Goal: Task Accomplishment & Management: Use online tool/utility

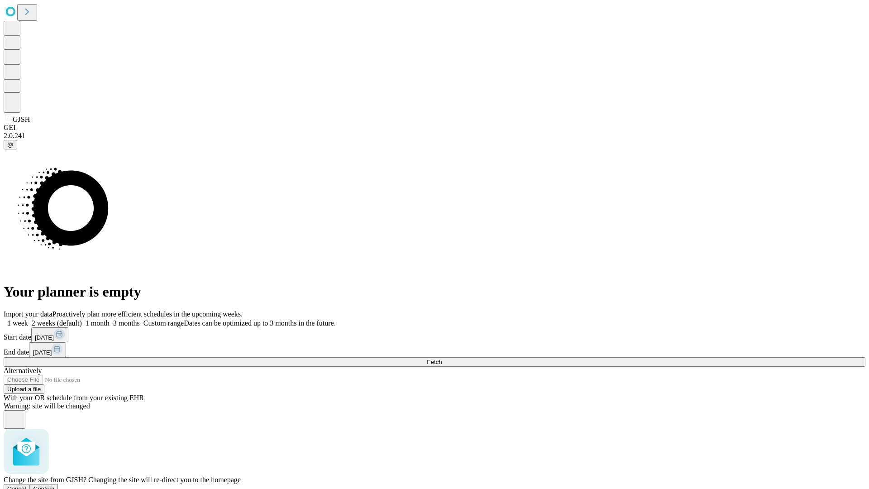
click at [55, 485] on span "Confirm" at bounding box center [44, 488] width 21 height 7
click at [28, 319] on label "1 week" at bounding box center [16, 323] width 24 height 8
click at [442, 359] on span "Fetch" at bounding box center [434, 362] width 15 height 7
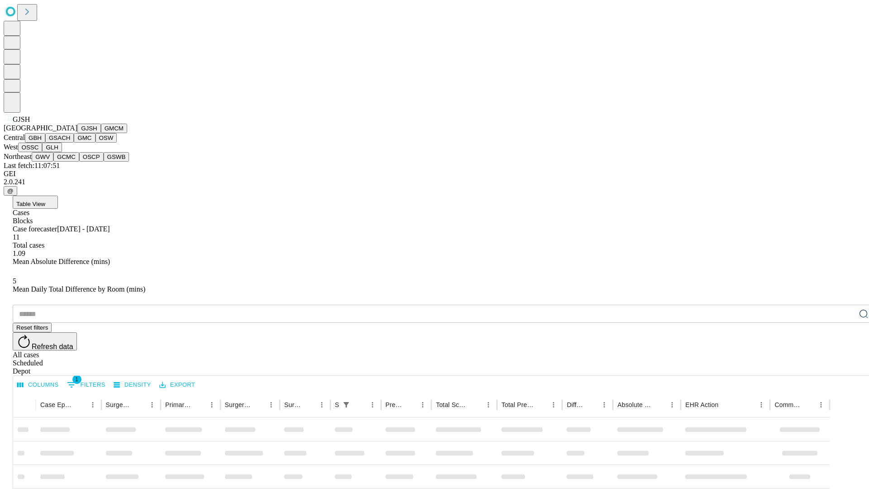
click at [101, 133] on button "GMCM" at bounding box center [114, 129] width 26 height 10
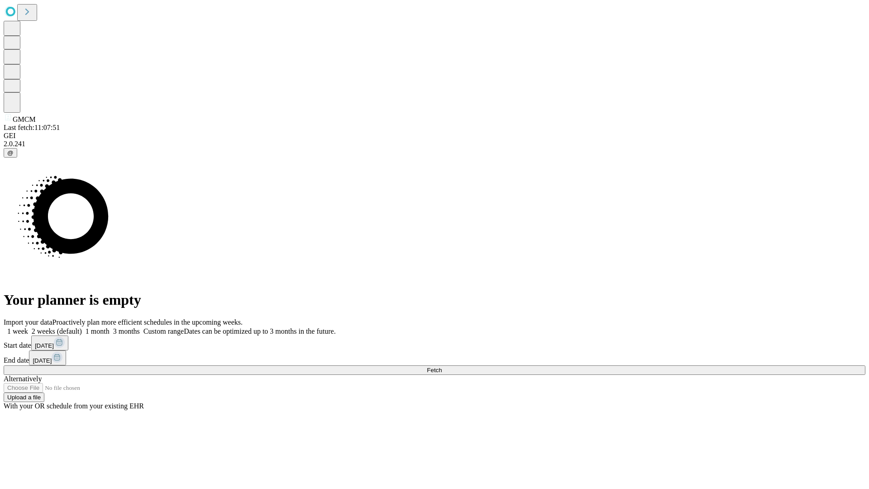
click at [28, 327] on label "1 week" at bounding box center [16, 331] width 24 height 8
click at [442, 367] on span "Fetch" at bounding box center [434, 370] width 15 height 7
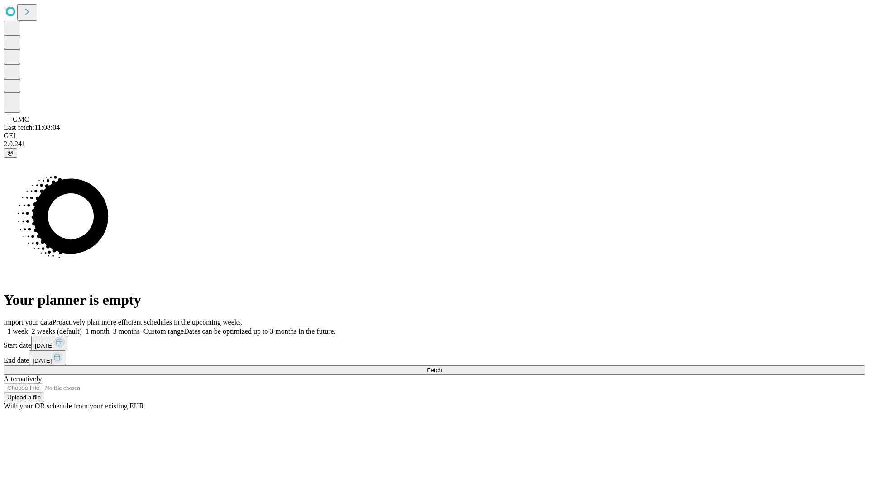
click at [442, 367] on span "Fetch" at bounding box center [434, 370] width 15 height 7
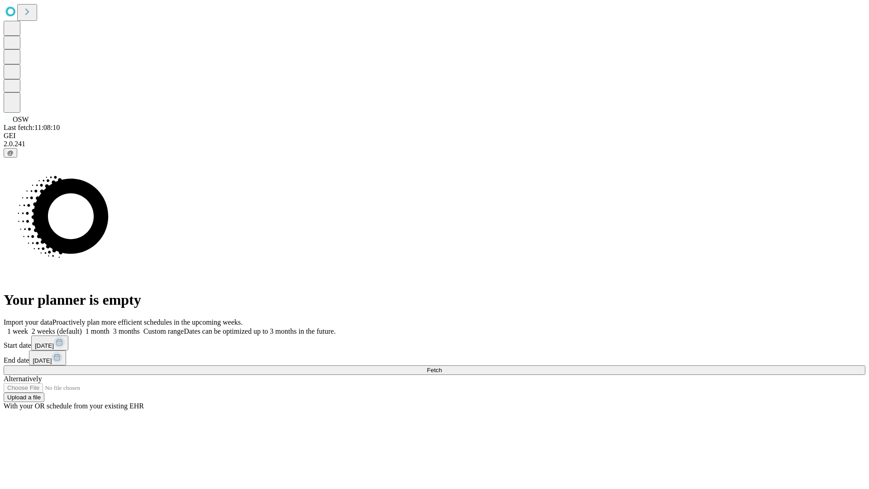
click at [442, 367] on span "Fetch" at bounding box center [434, 370] width 15 height 7
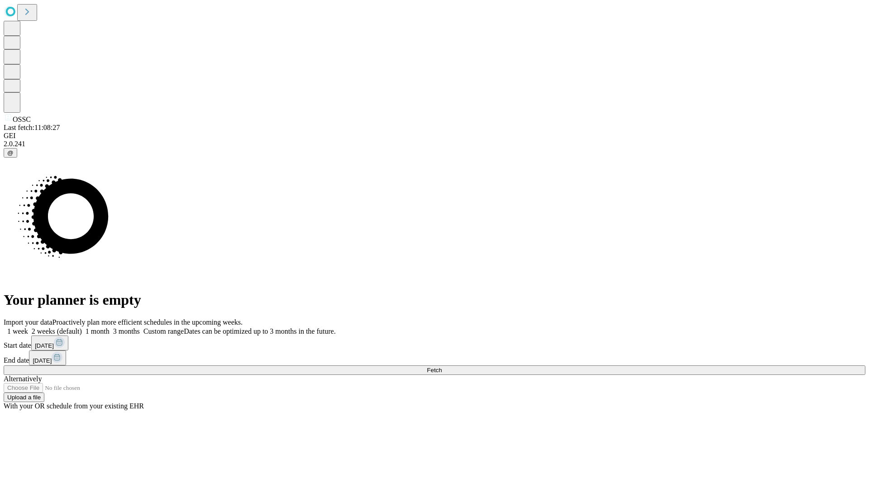
click at [28, 327] on label "1 week" at bounding box center [16, 331] width 24 height 8
click at [442, 367] on span "Fetch" at bounding box center [434, 370] width 15 height 7
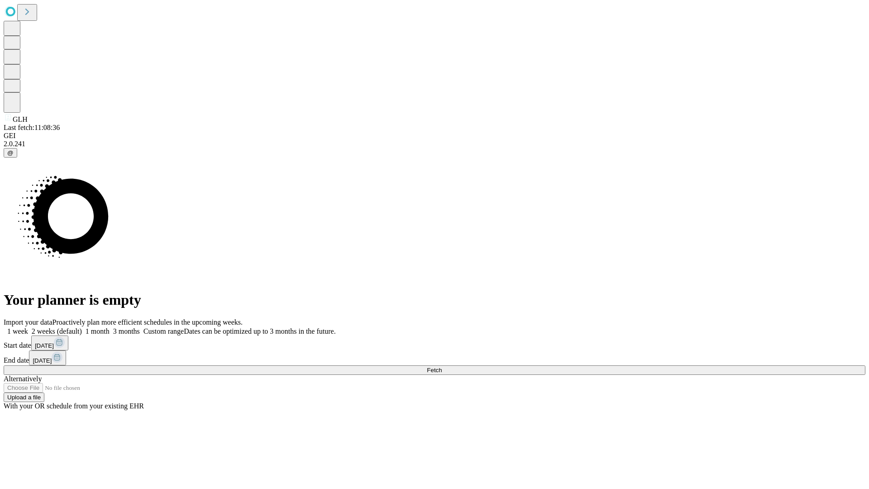
click at [442, 367] on span "Fetch" at bounding box center [434, 370] width 15 height 7
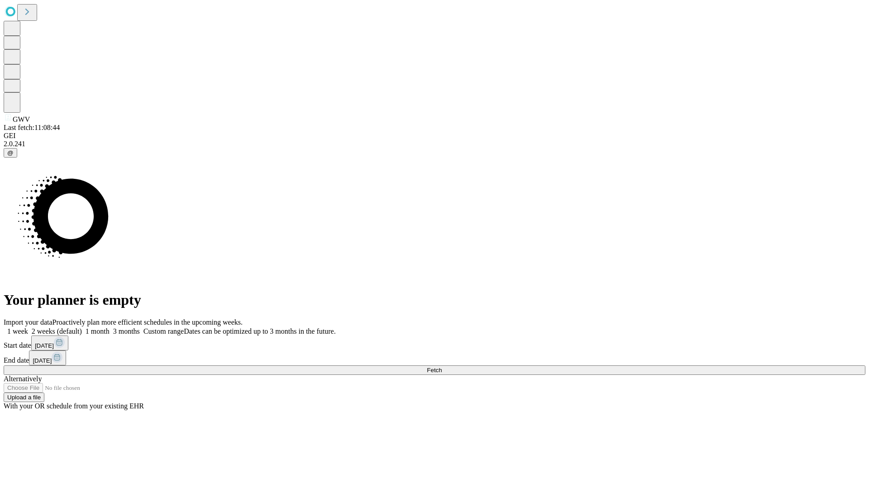
click at [28, 327] on label "1 week" at bounding box center [16, 331] width 24 height 8
click at [442, 367] on span "Fetch" at bounding box center [434, 370] width 15 height 7
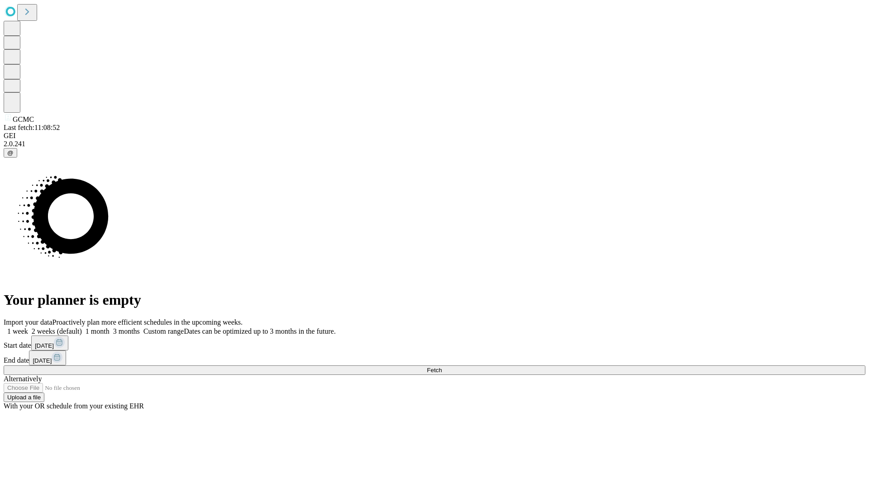
click at [28, 327] on label "1 week" at bounding box center [16, 331] width 24 height 8
click at [442, 367] on span "Fetch" at bounding box center [434, 370] width 15 height 7
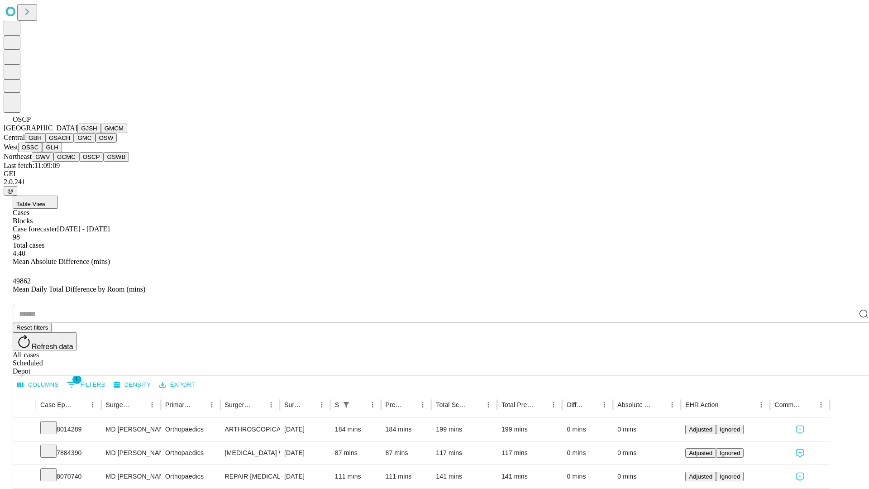
click at [104, 162] on button "GSWB" at bounding box center [117, 157] width 26 height 10
